Goal: Complete application form: Complete application form

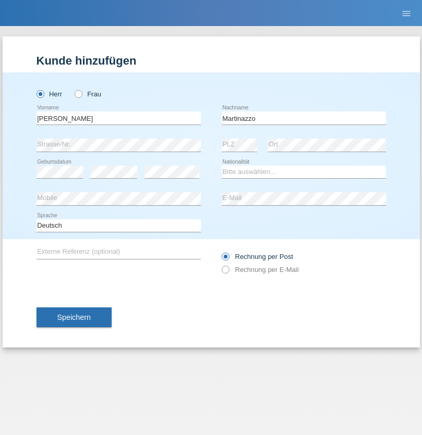
type input "Martinazzo"
select select "CH"
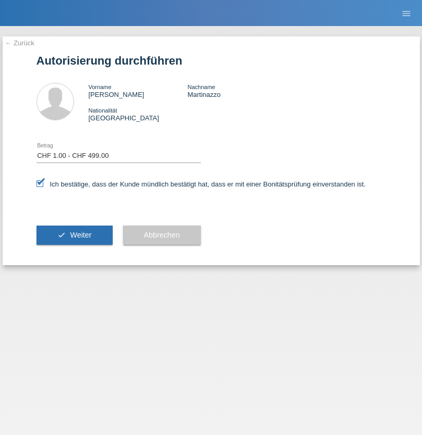
select select "1"
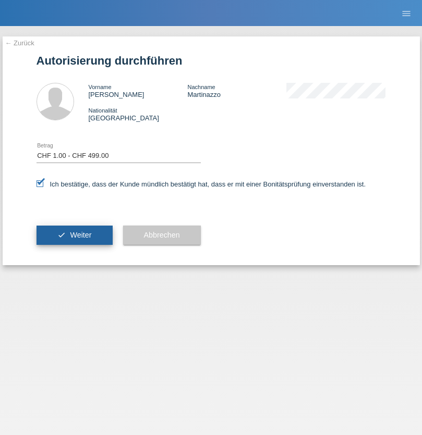
click at [74, 235] on span "Weiter" at bounding box center [80, 235] width 21 height 8
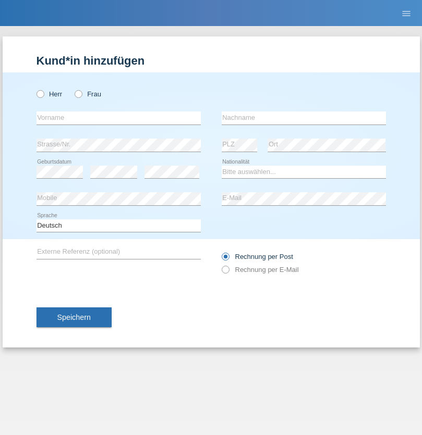
radio input "true"
click at [118, 118] on input "text" at bounding box center [118, 118] width 164 height 13
type input "Amine"
click at [303, 118] on input "text" at bounding box center [304, 118] width 164 height 13
type input "Achak"
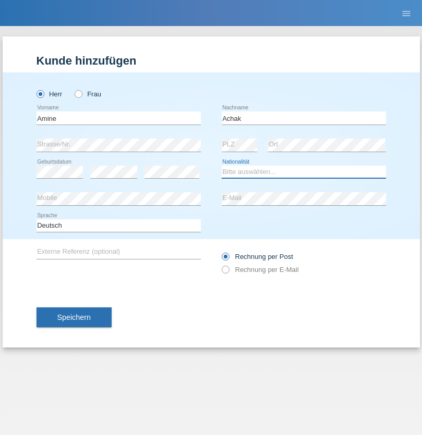
select select "IT"
select select "C"
select select "16"
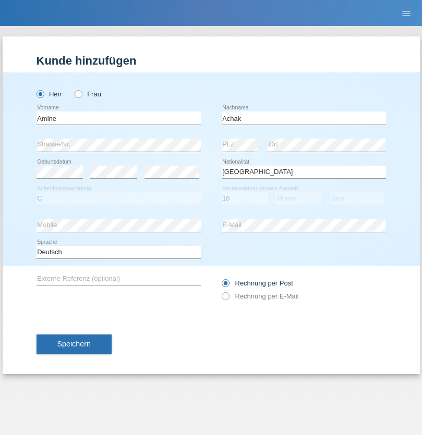
select select "10"
select select "2004"
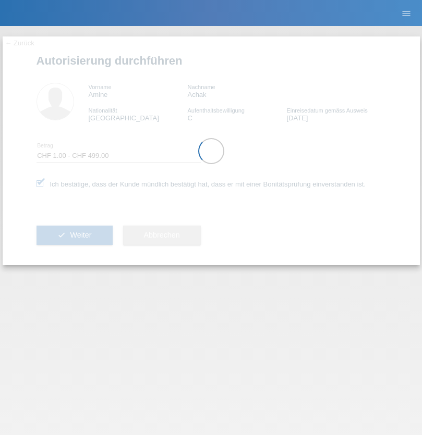
select select "1"
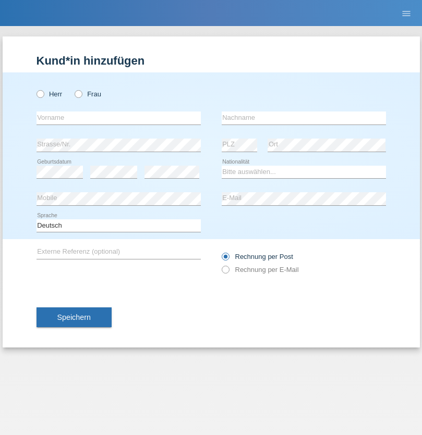
radio input "true"
click at [118, 118] on input "text" at bounding box center [118, 118] width 164 height 13
type input "[PERSON_NAME]"
click at [303, 118] on input "text" at bounding box center [304, 118] width 164 height 13
type input "Kluser"
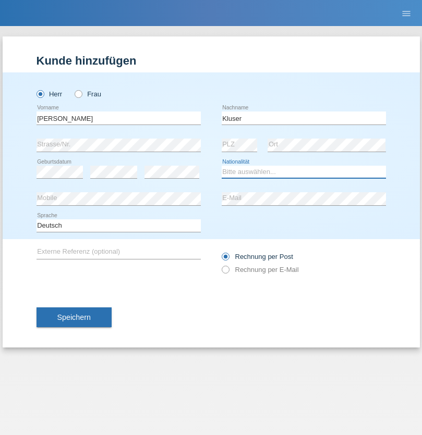
select select "CH"
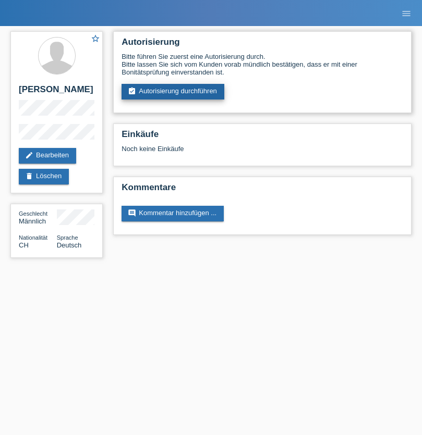
click at [173, 92] on link "assignment_turned_in Autorisierung durchführen" at bounding box center [172, 92] width 103 height 16
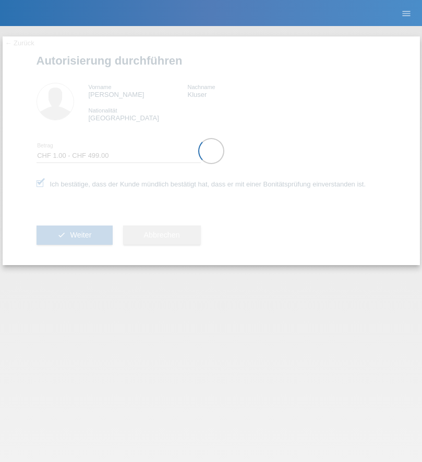
select select "1"
